Goal: Information Seeking & Learning: Learn about a topic

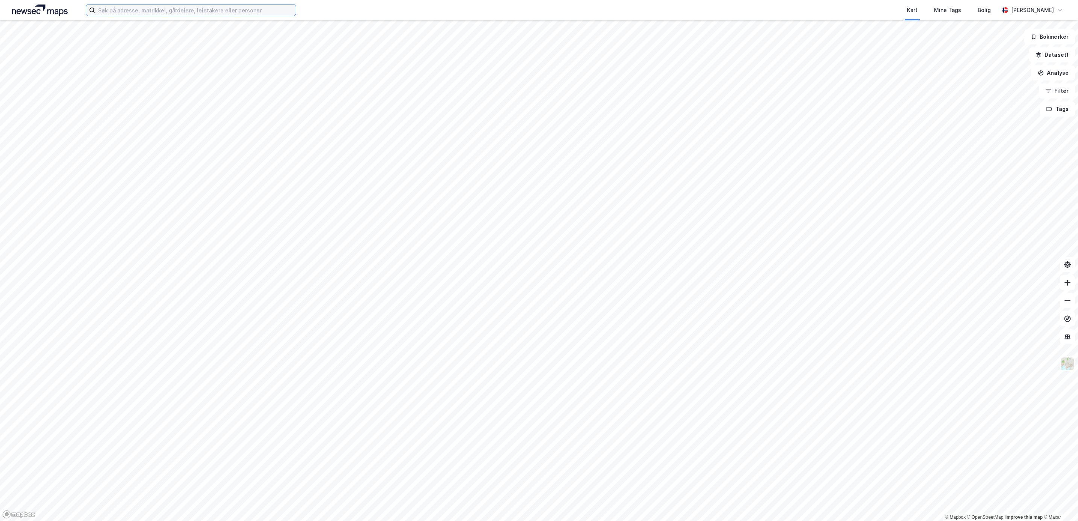
click at [239, 7] on input at bounding box center [195, 10] width 201 height 11
click at [166, 7] on input "Lørenskoig 102/461" at bounding box center [191, 10] width 192 height 11
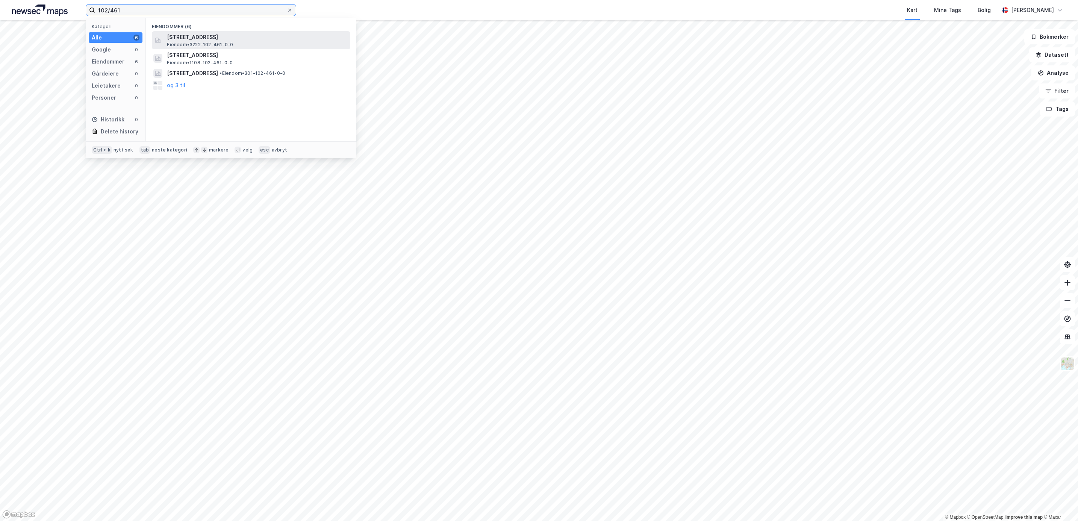
type input "102/461"
click at [211, 43] on span "Eiendom • 3222-102-461-0-0" at bounding box center [200, 45] width 66 height 6
